Goal: Information Seeking & Learning: Check status

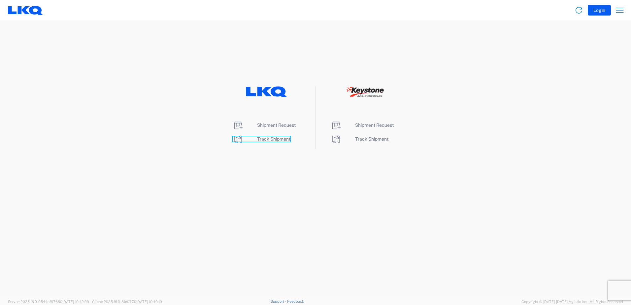
click at [268, 140] on span "Track Shipment" at bounding box center [273, 138] width 33 height 5
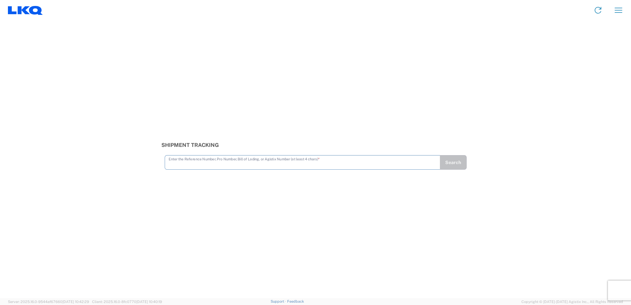
click at [179, 166] on input "text" at bounding box center [303, 162] width 268 height 12
type input "56150966"
click at [459, 163] on button "Search" at bounding box center [452, 162] width 27 height 15
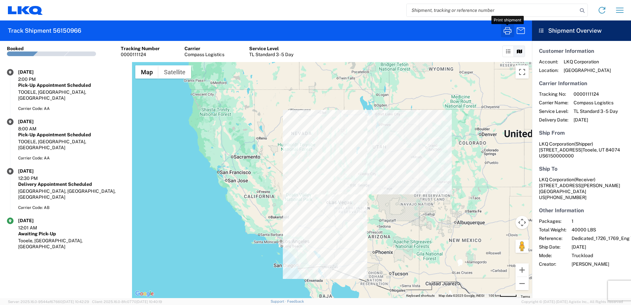
click at [505, 31] on icon "button" at bounding box center [507, 30] width 11 height 11
